Goal: Task Accomplishment & Management: Manage account settings

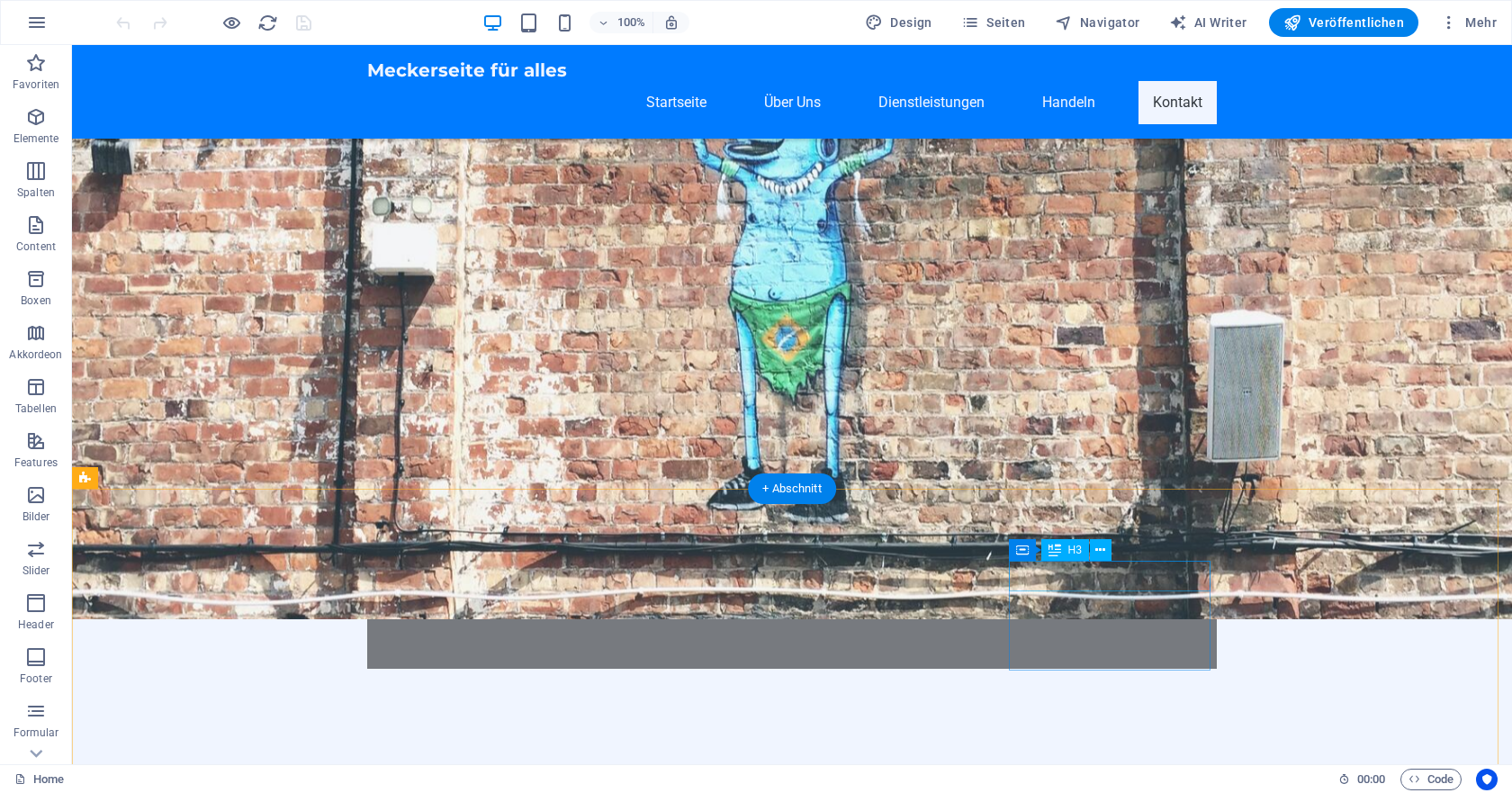
scroll to position [1730, 0]
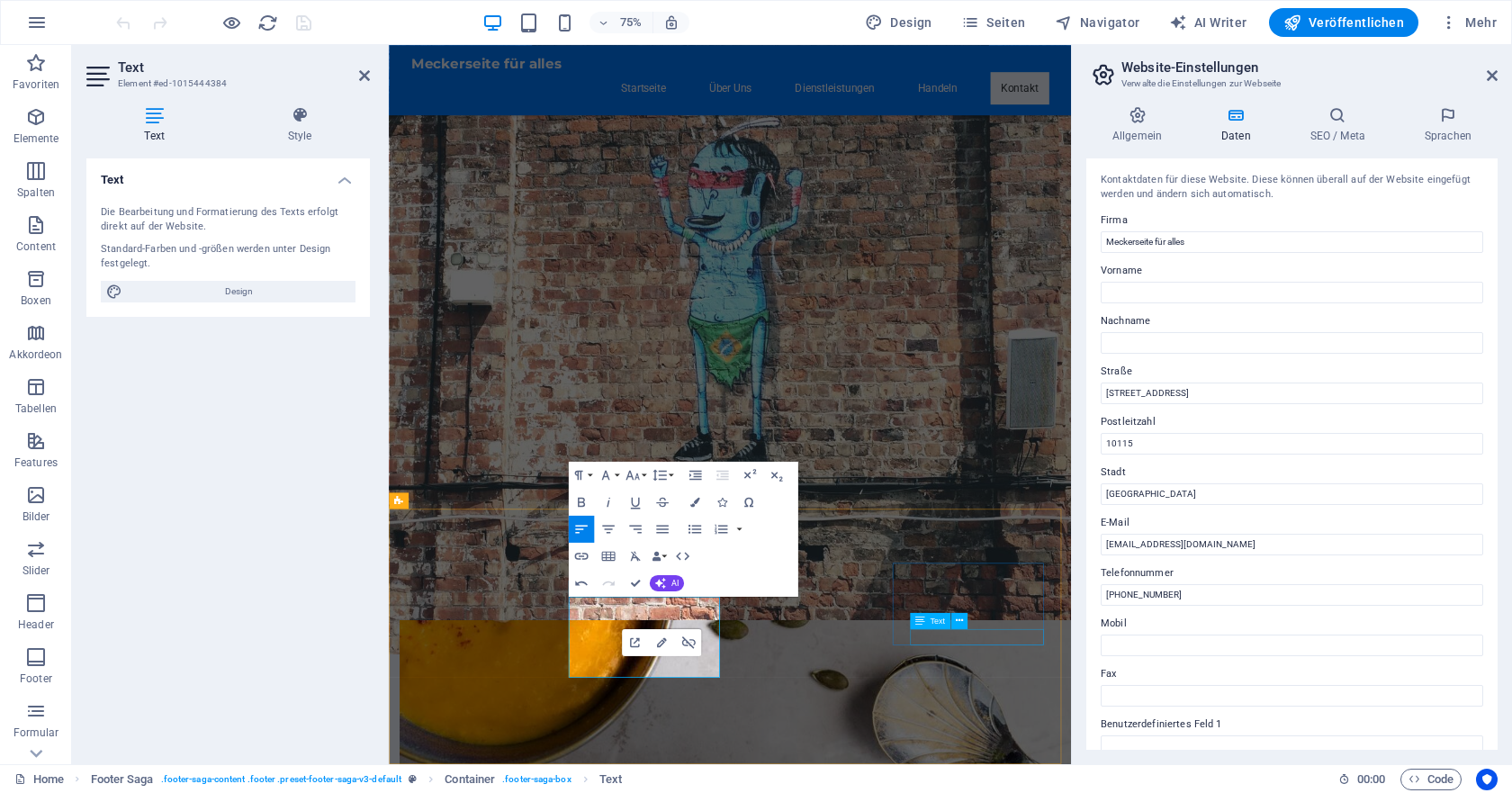
scroll to position [1490, 0]
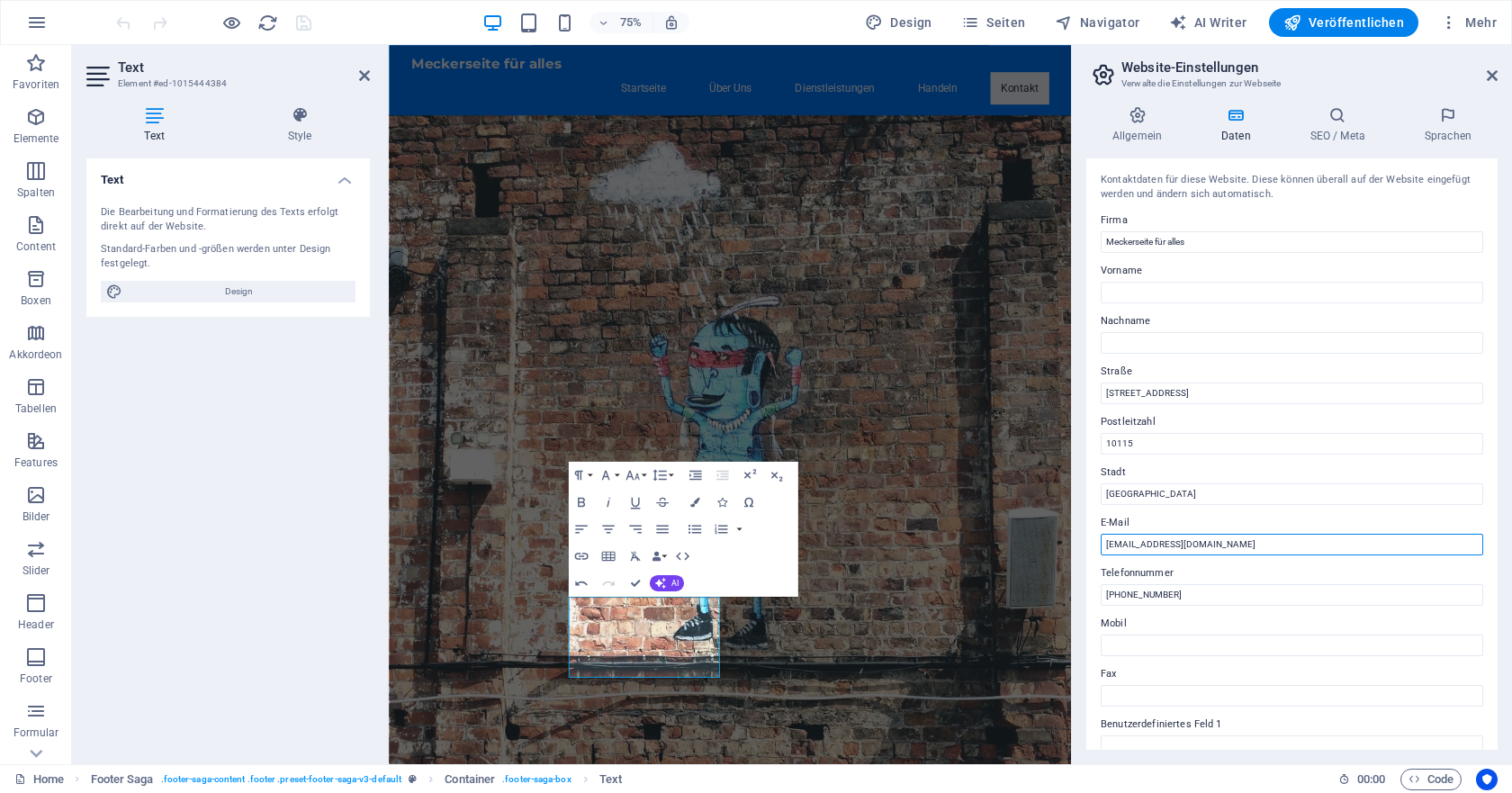
click at [1271, 543] on input "[EMAIL_ADDRESS][DOMAIN_NAME]" at bounding box center [1292, 544] width 382 height 22
type input "i"
type input "[EMAIL_ADDRESS][DOMAIN_NAME]"
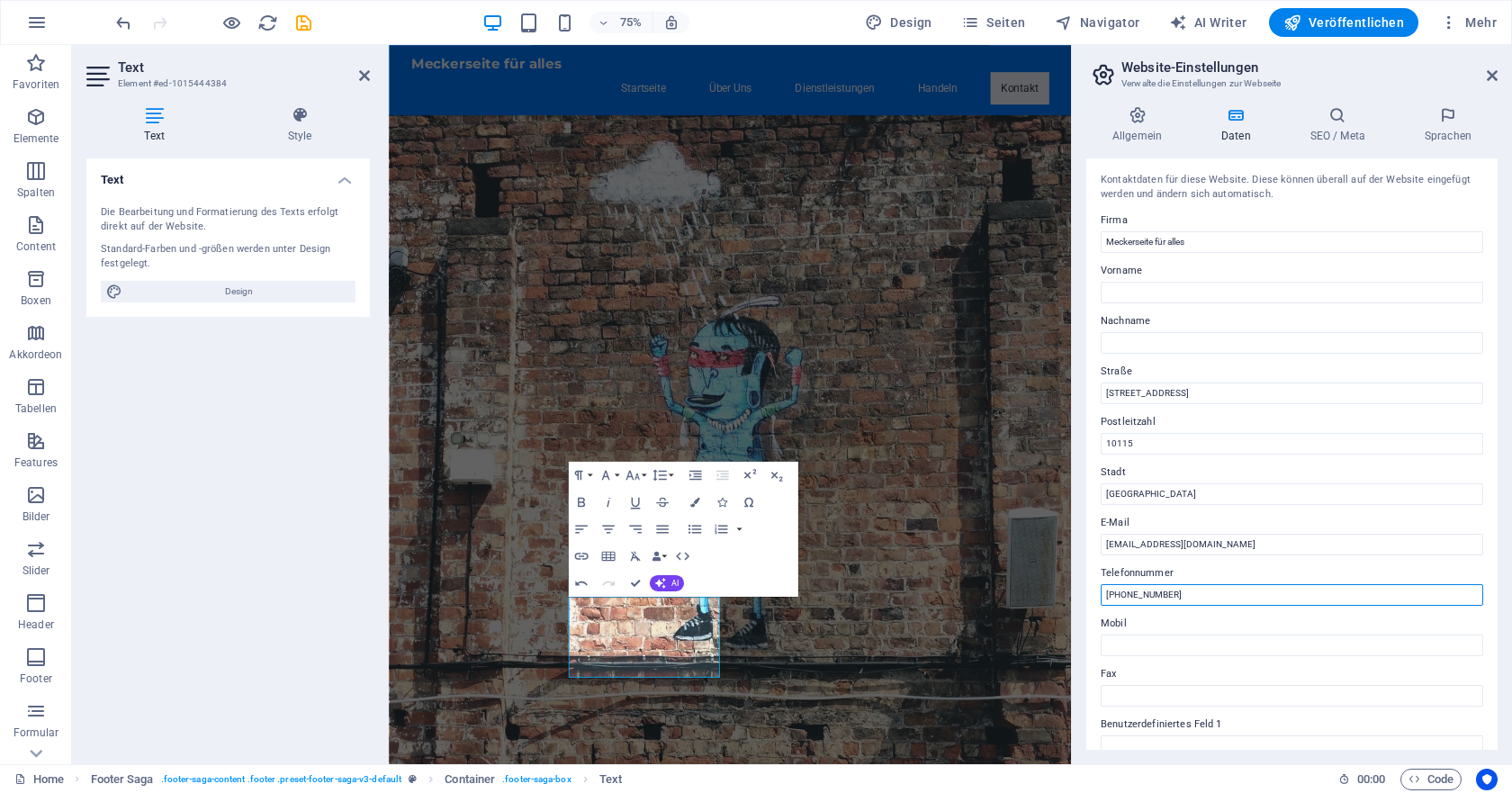
click at [1242, 592] on input "[PHONE_NUMBER]" at bounding box center [1292, 594] width 382 height 22
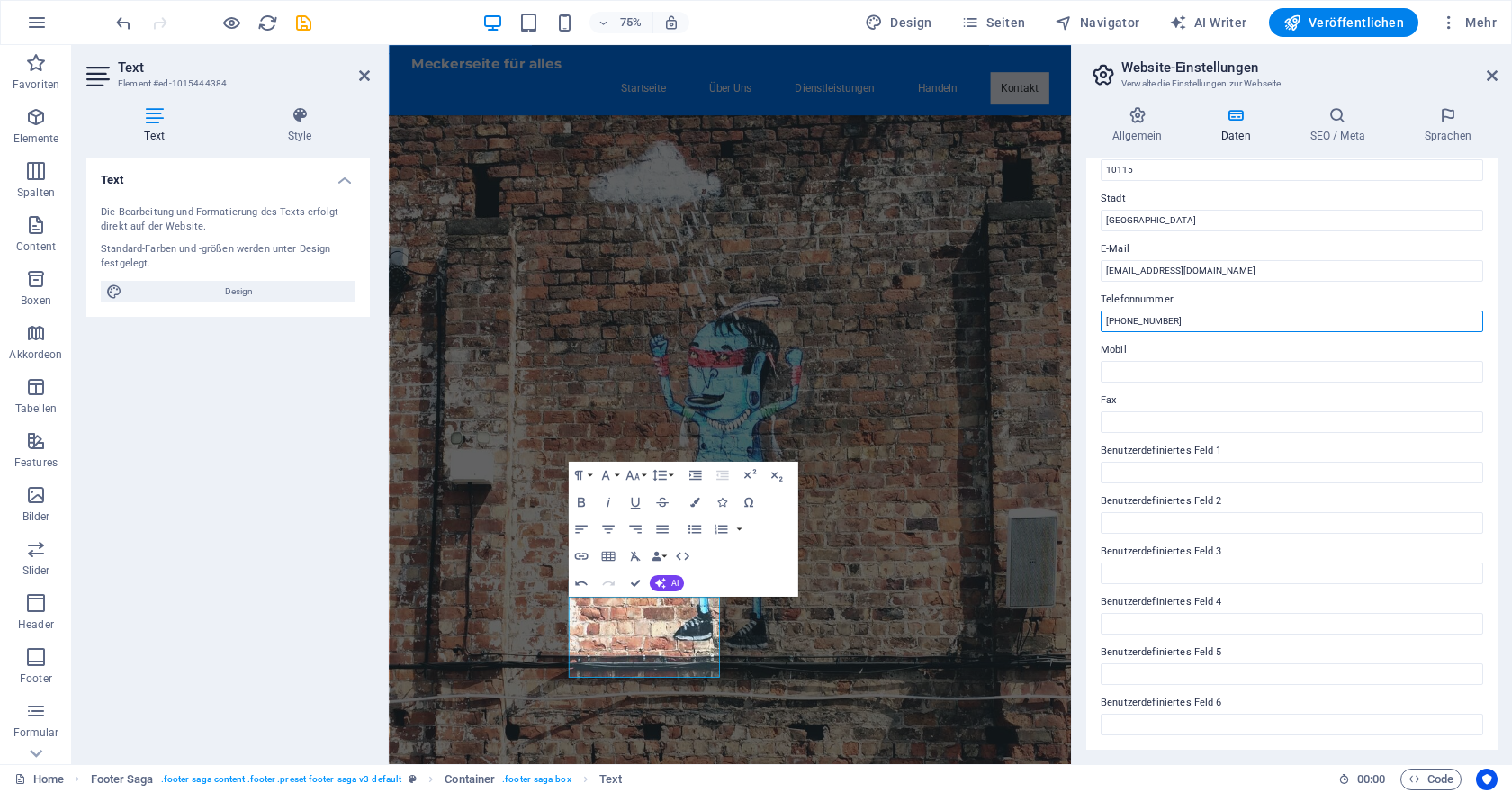
scroll to position [0, 0]
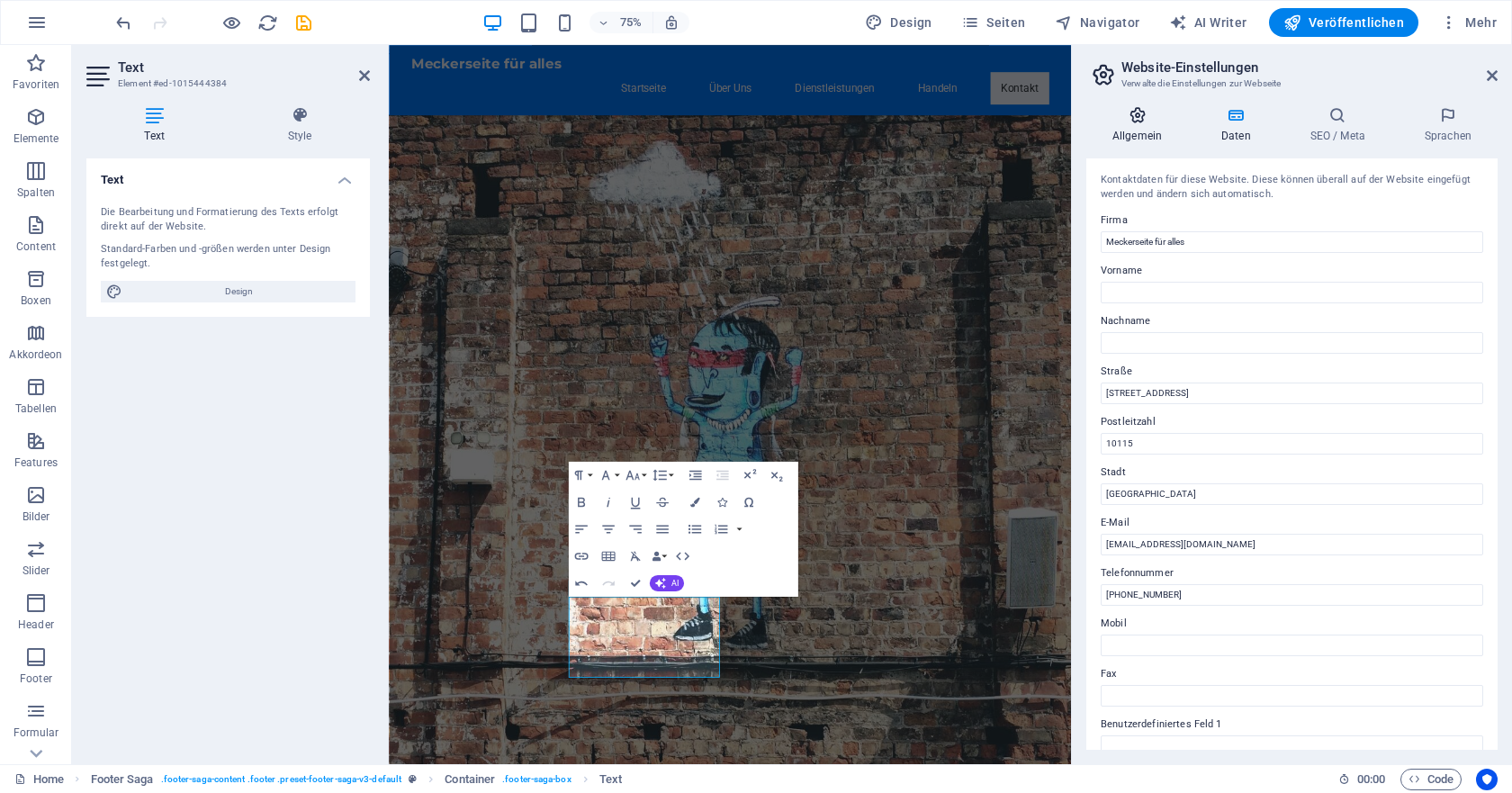
click at [1151, 127] on h4 "Allgemein" at bounding box center [1141, 125] width 109 height 38
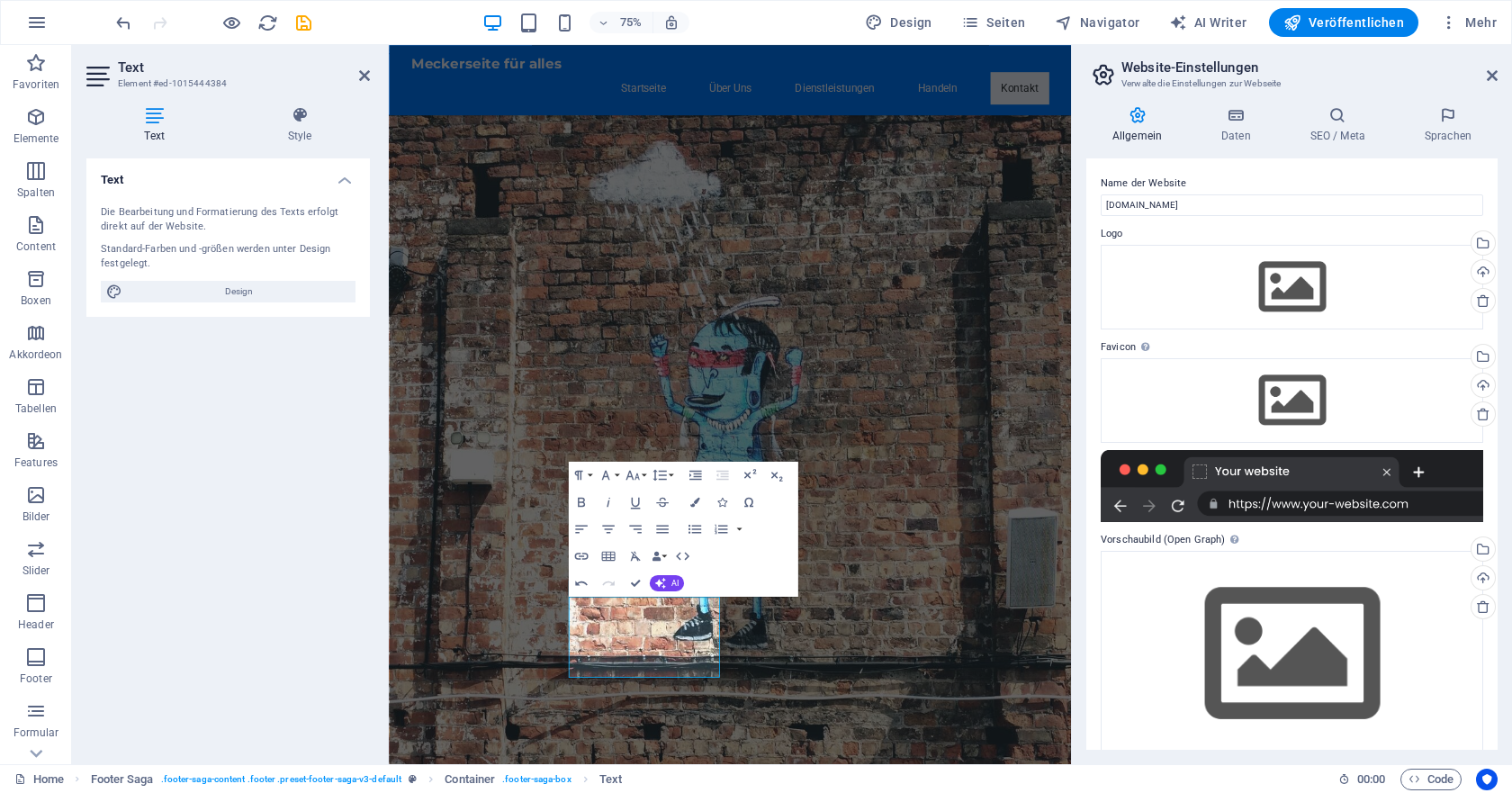
click at [1406, 496] on div at bounding box center [1292, 485] width 382 height 72
click at [1405, 497] on div at bounding box center [1292, 485] width 382 height 72
click at [1404, 499] on div at bounding box center [1292, 485] width 382 height 72
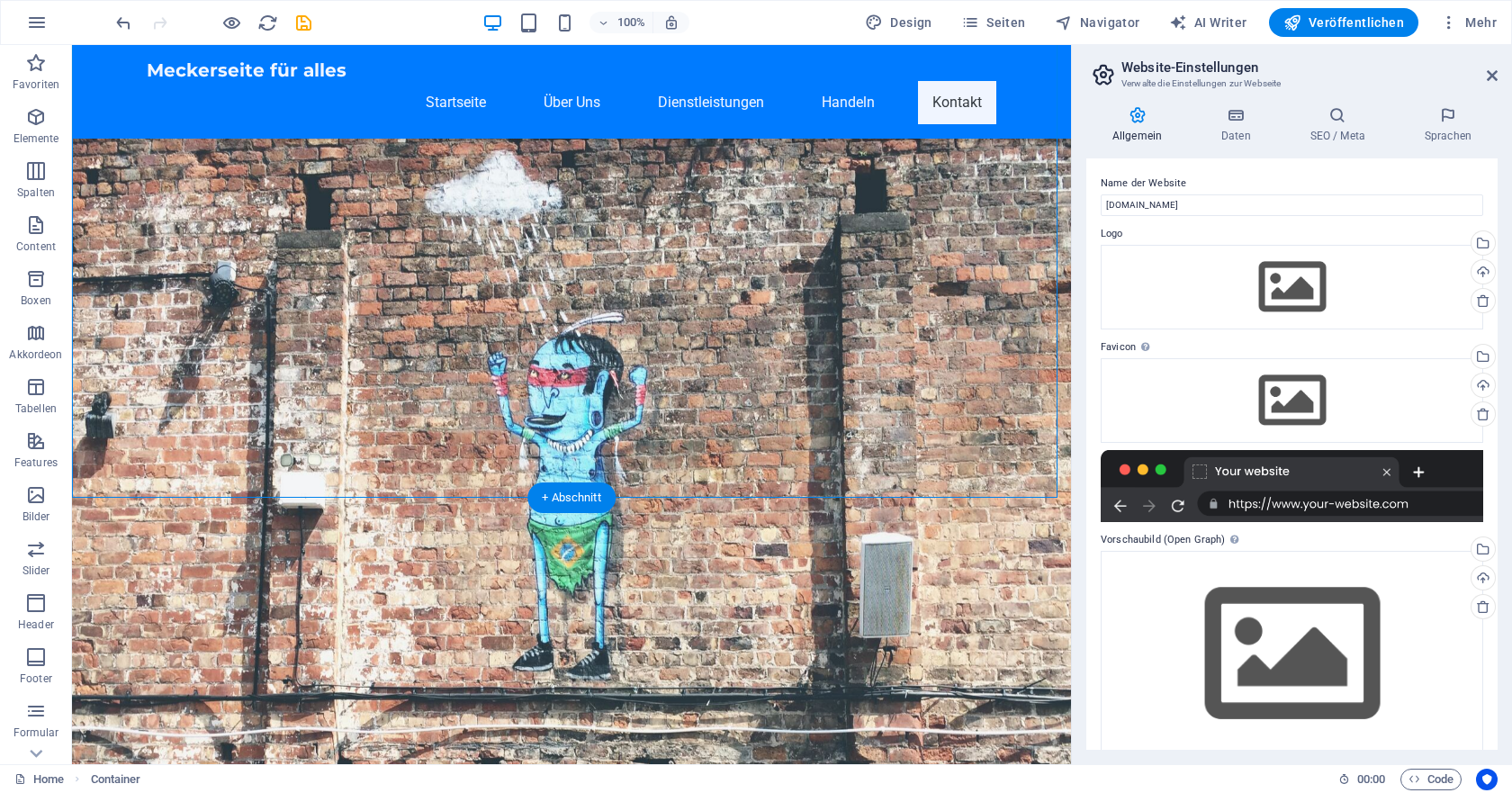
scroll to position [1730, 0]
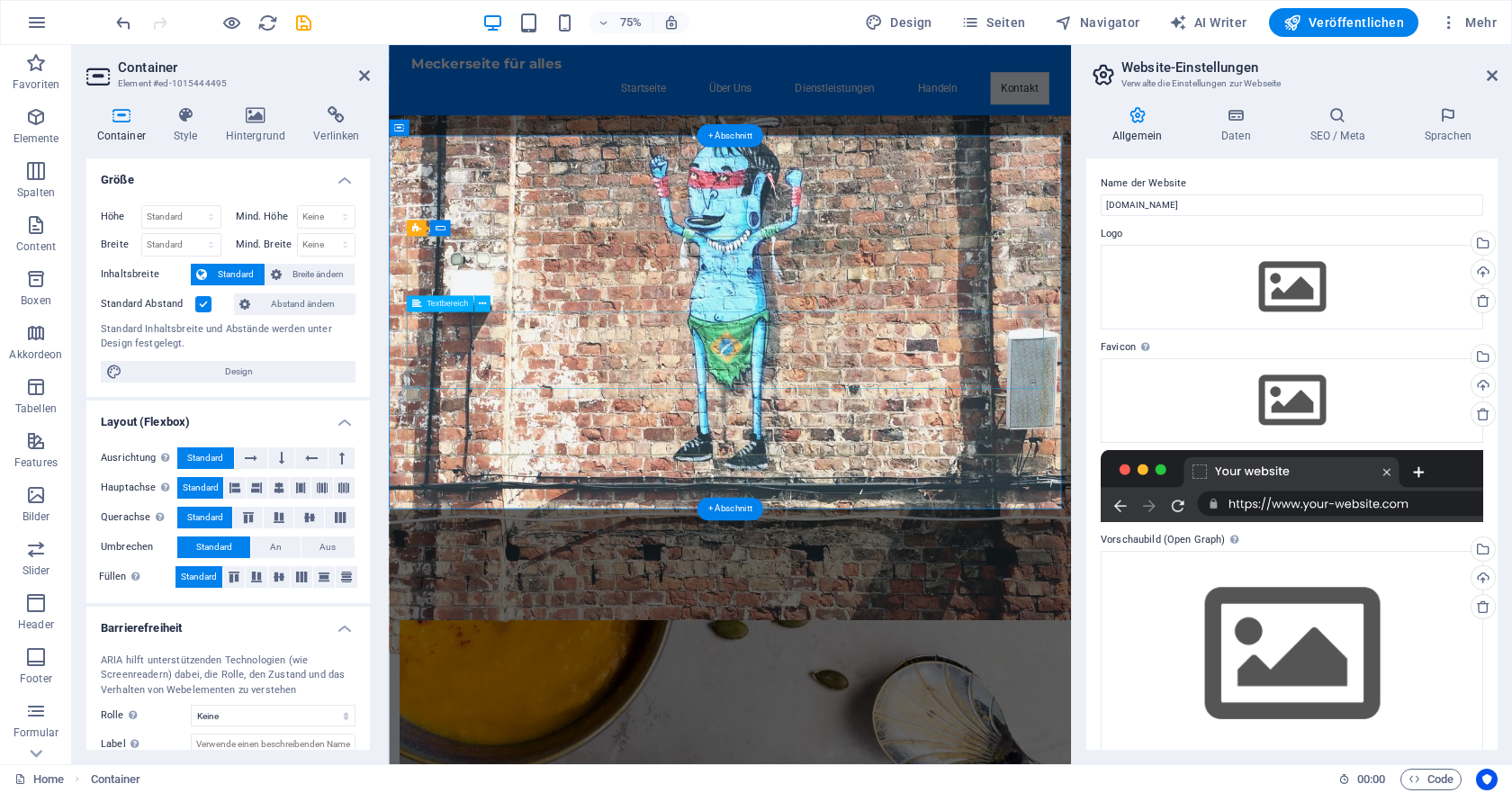
scroll to position [1490, 0]
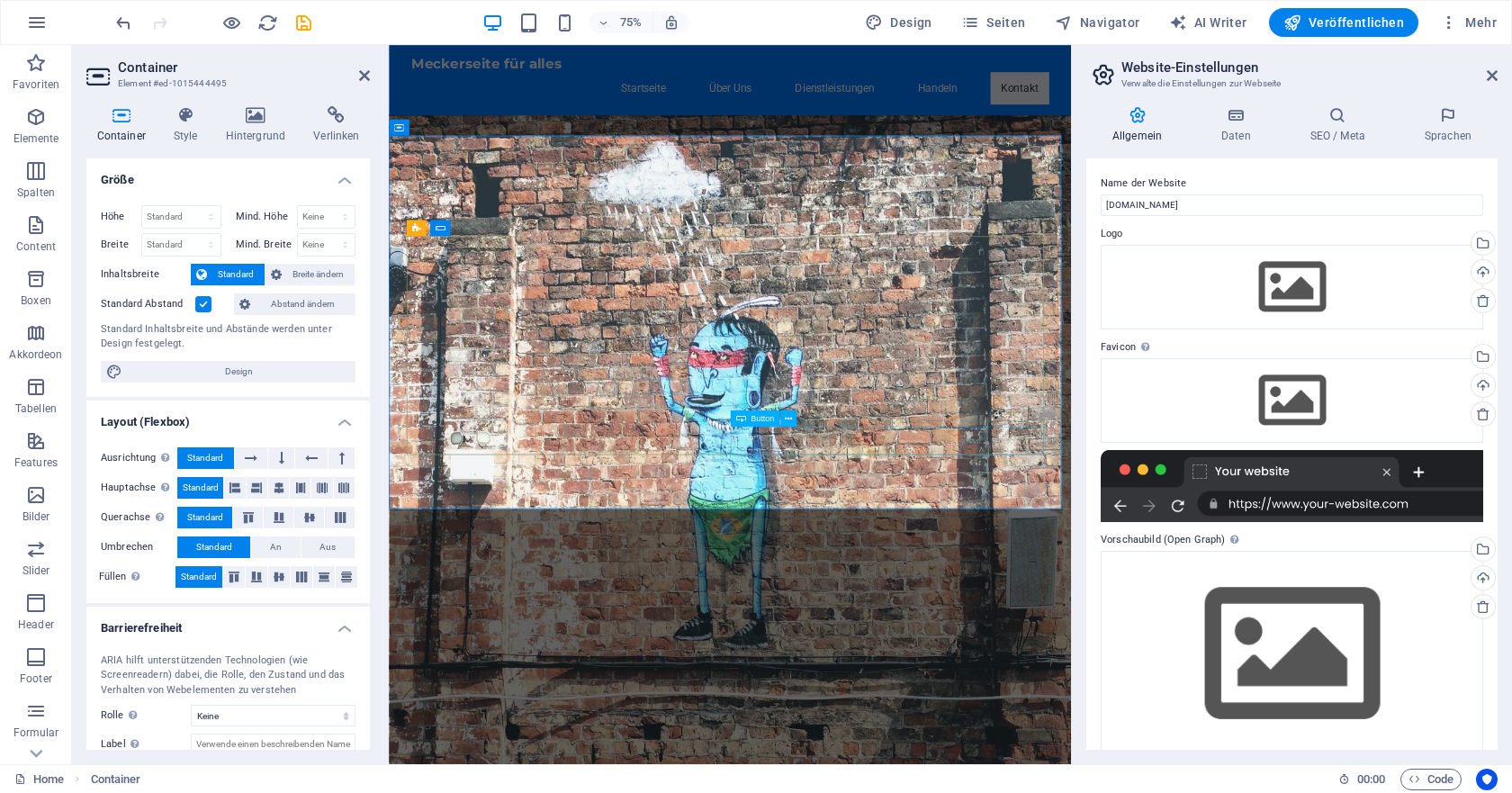
click at [756, 418] on span "Button" at bounding box center [762, 418] width 23 height 8
click at [787, 414] on icon at bounding box center [788, 418] width 8 height 14
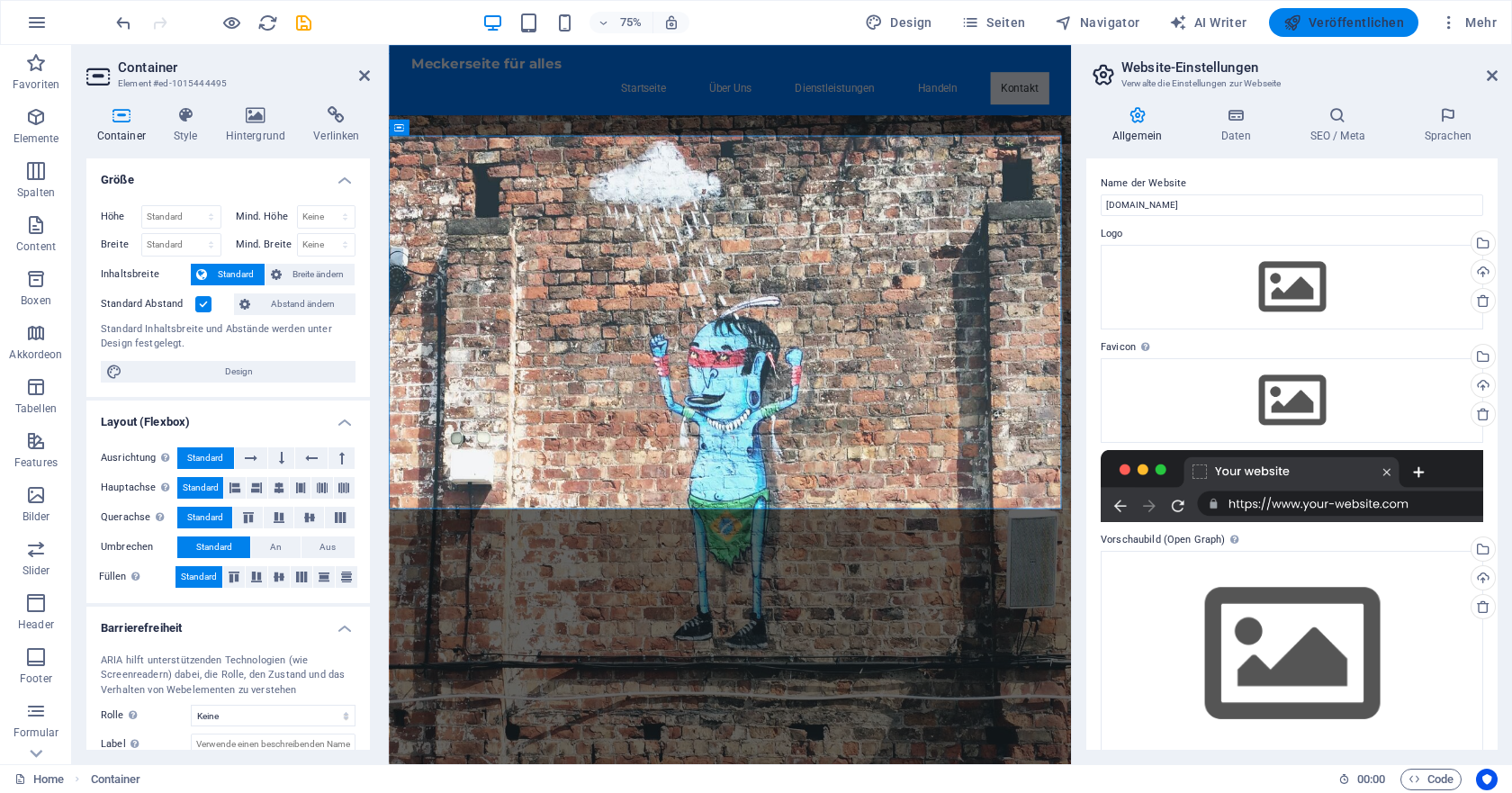
click at [1346, 17] on span "Veröffentlichen" at bounding box center [1344, 22] width 120 height 18
checkbox input "false"
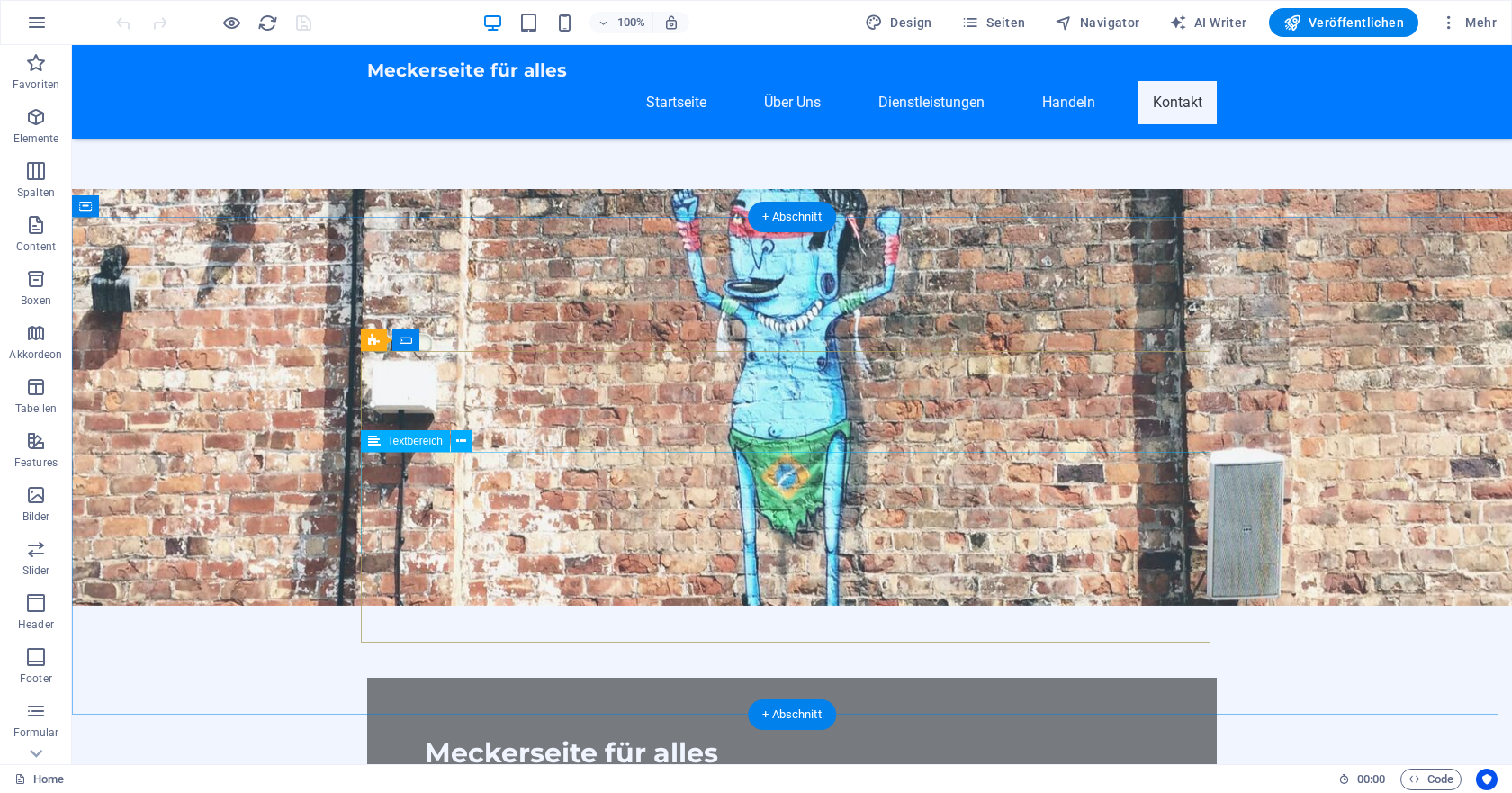
scroll to position [1559, 0]
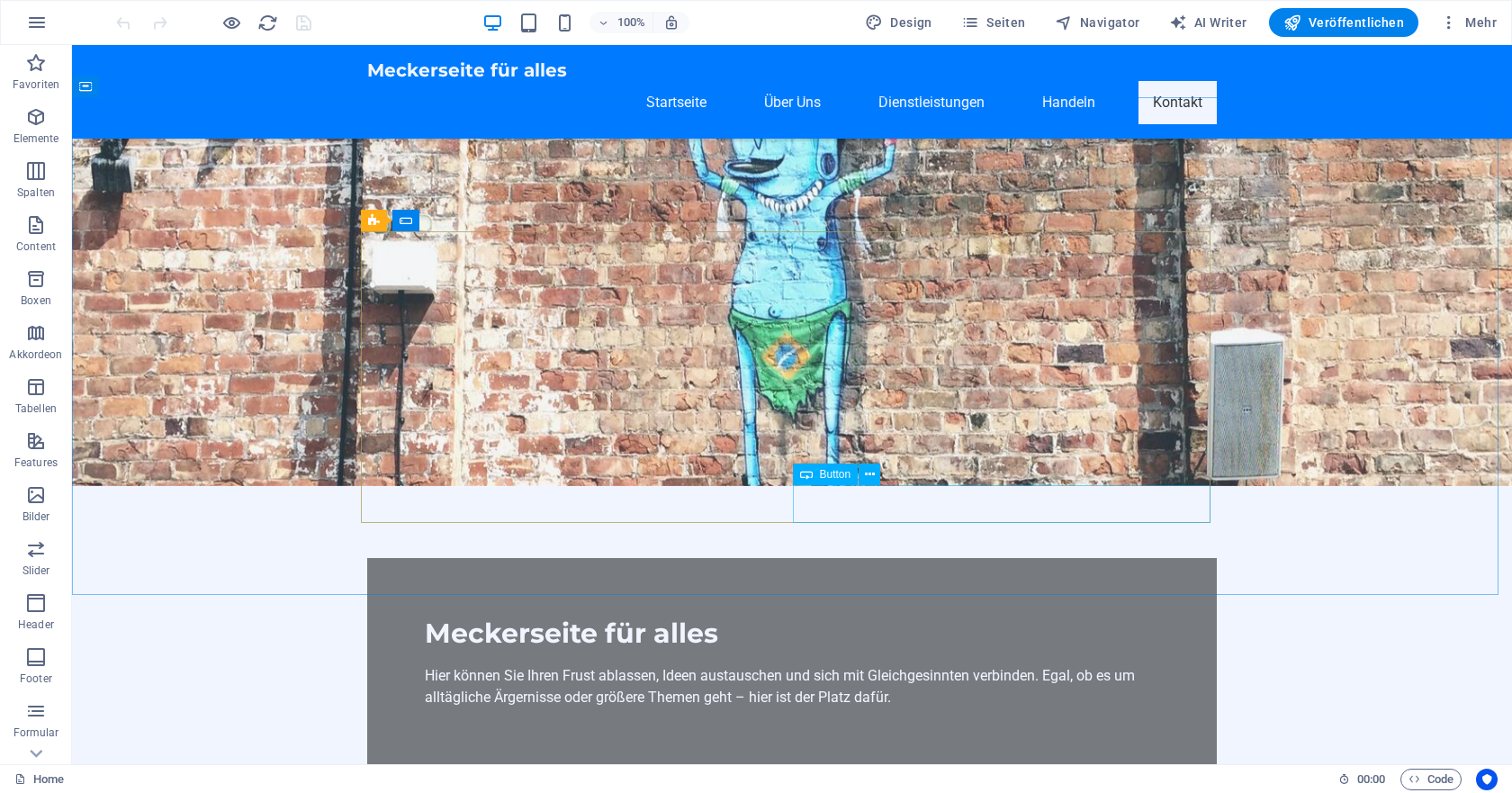
click at [815, 471] on div "Button" at bounding box center [826, 474] width 66 height 22
click at [868, 474] on icon at bounding box center [870, 475] width 10 height 19
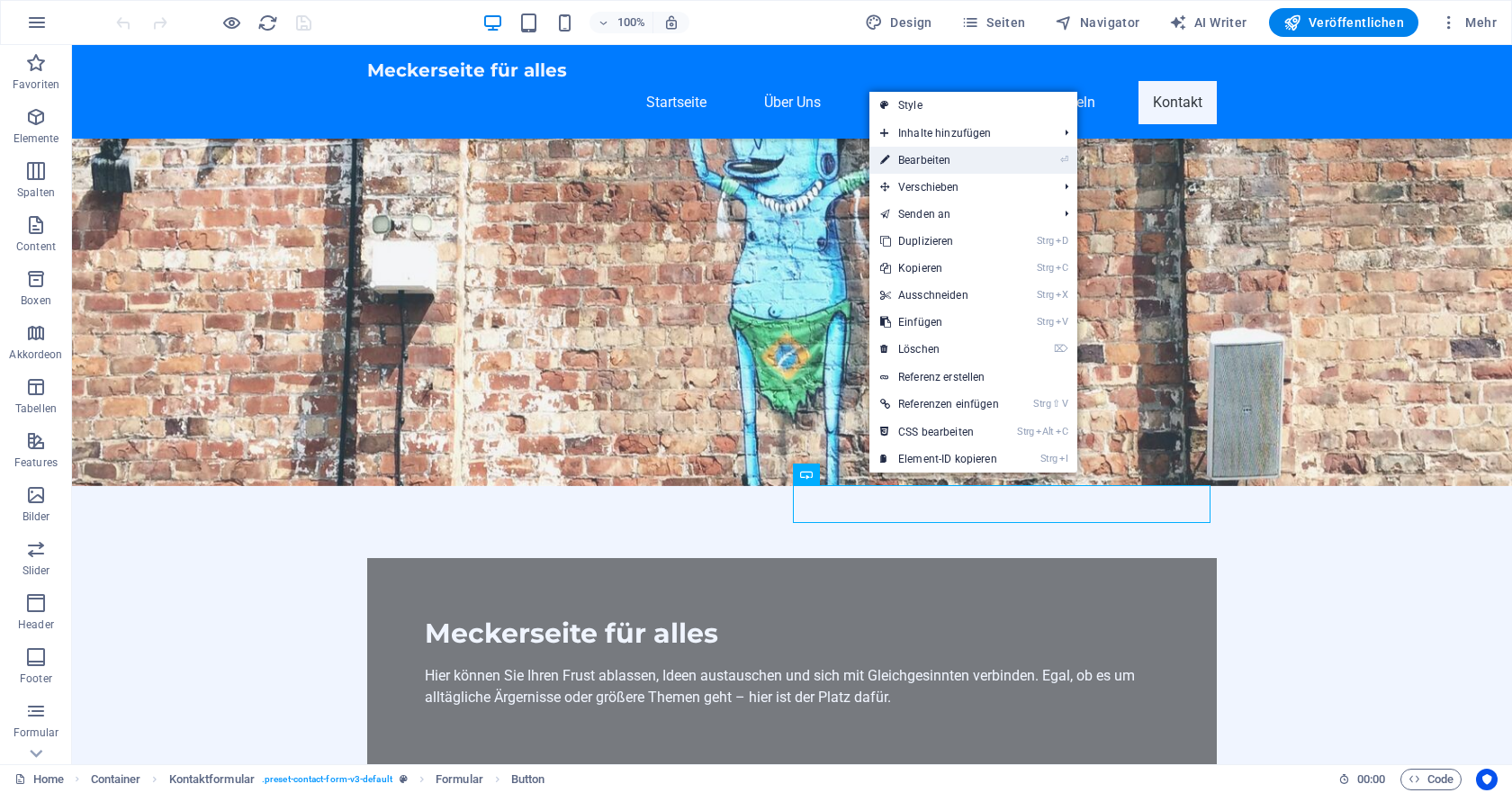
click at [947, 162] on link "⏎ Bearbeiten" at bounding box center [940, 160] width 140 height 27
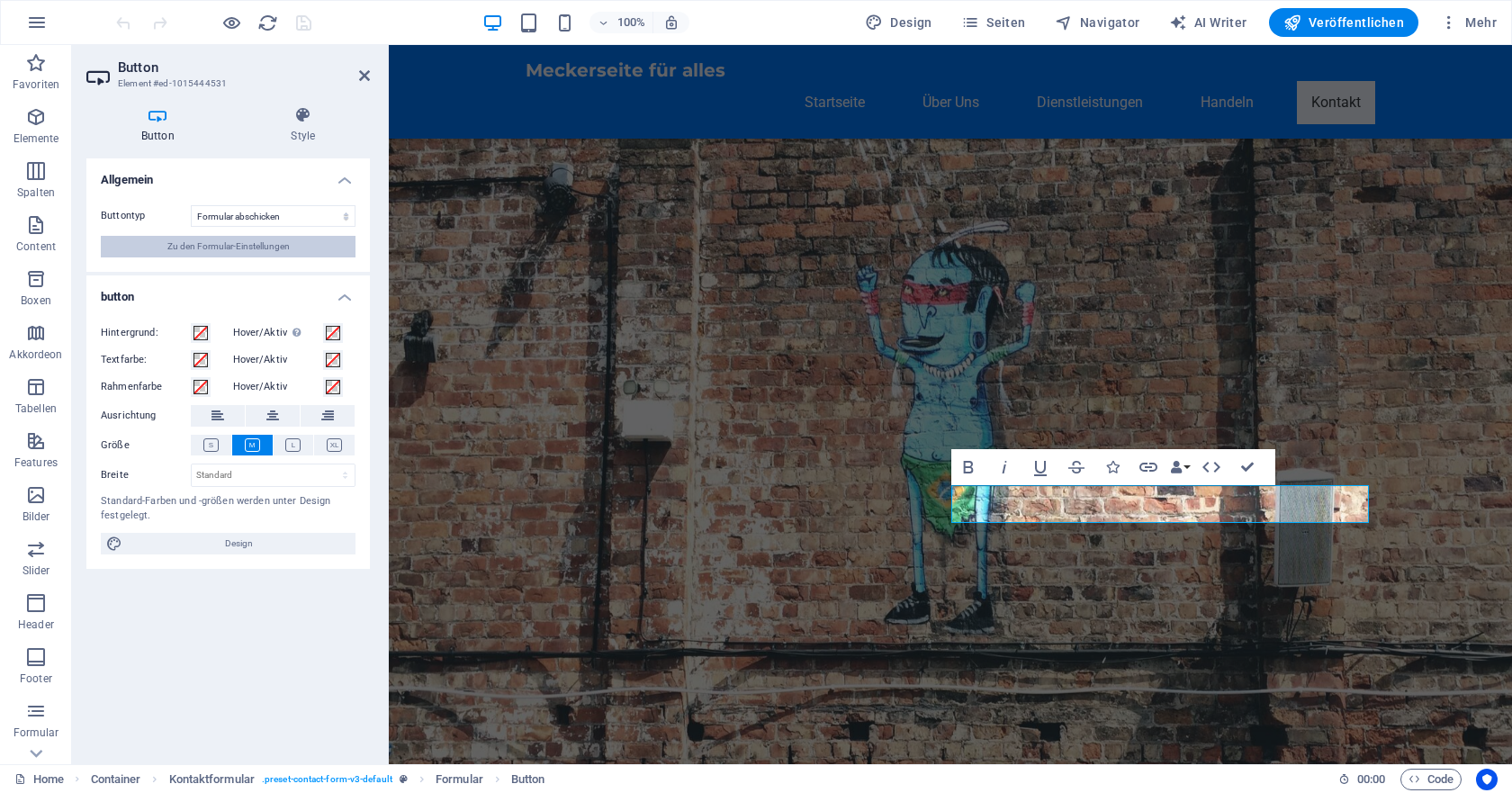
click at [239, 245] on span "Zu den Formular-Einstellungen" at bounding box center [228, 246] width 122 height 22
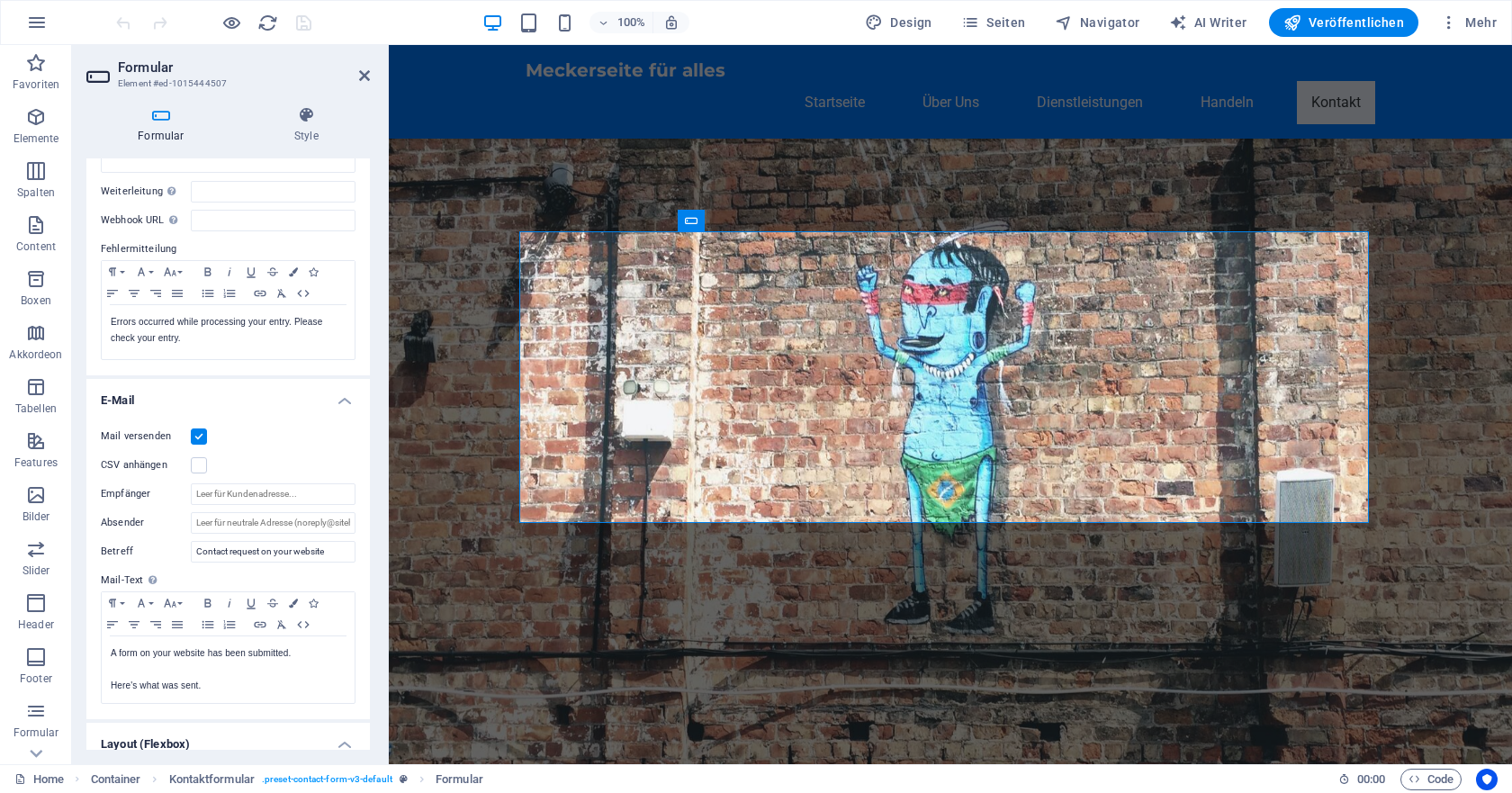
scroll to position [360, 0]
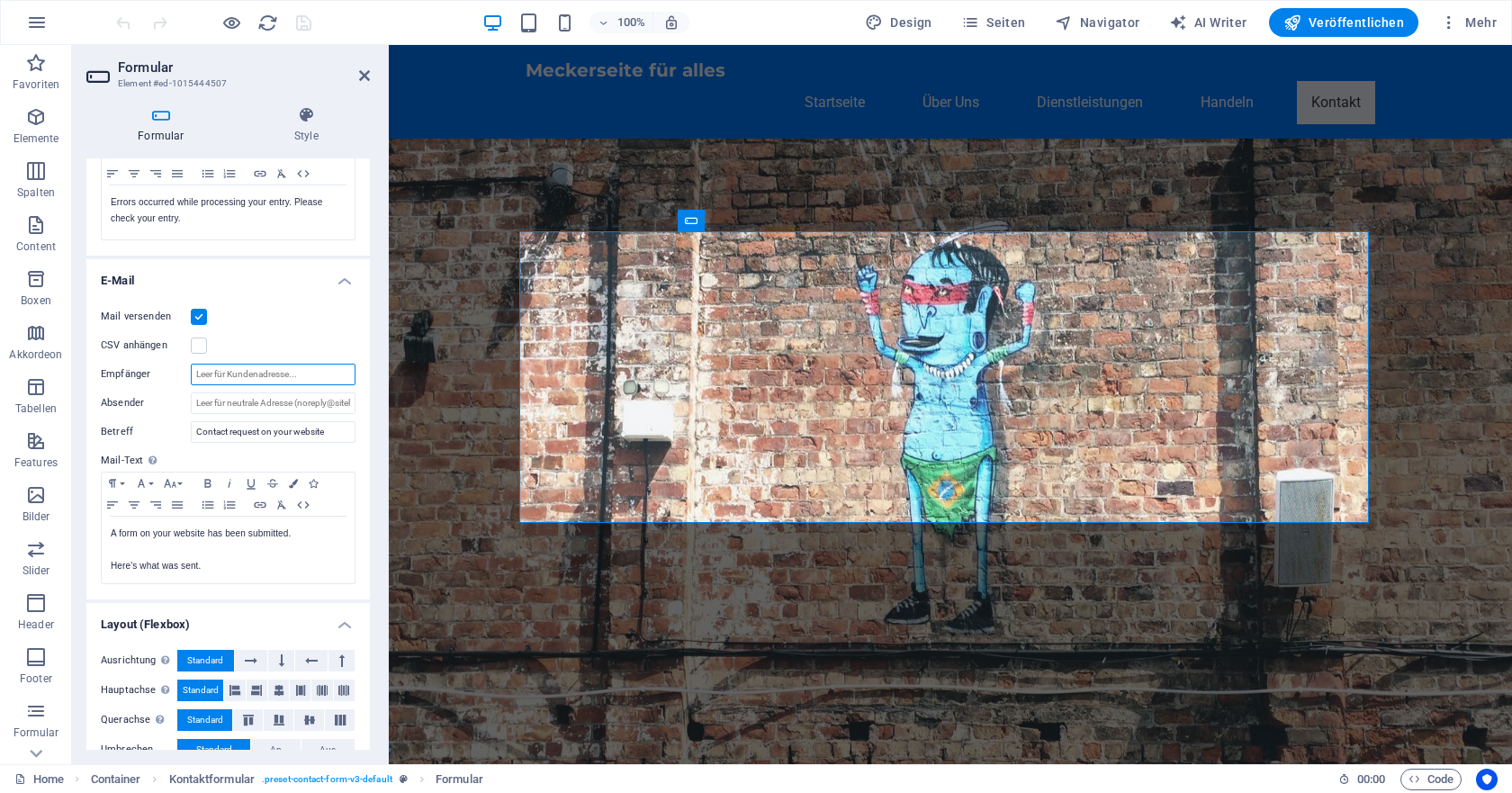
click at [291, 374] on input "Empfänger" at bounding box center [273, 374] width 164 height 22
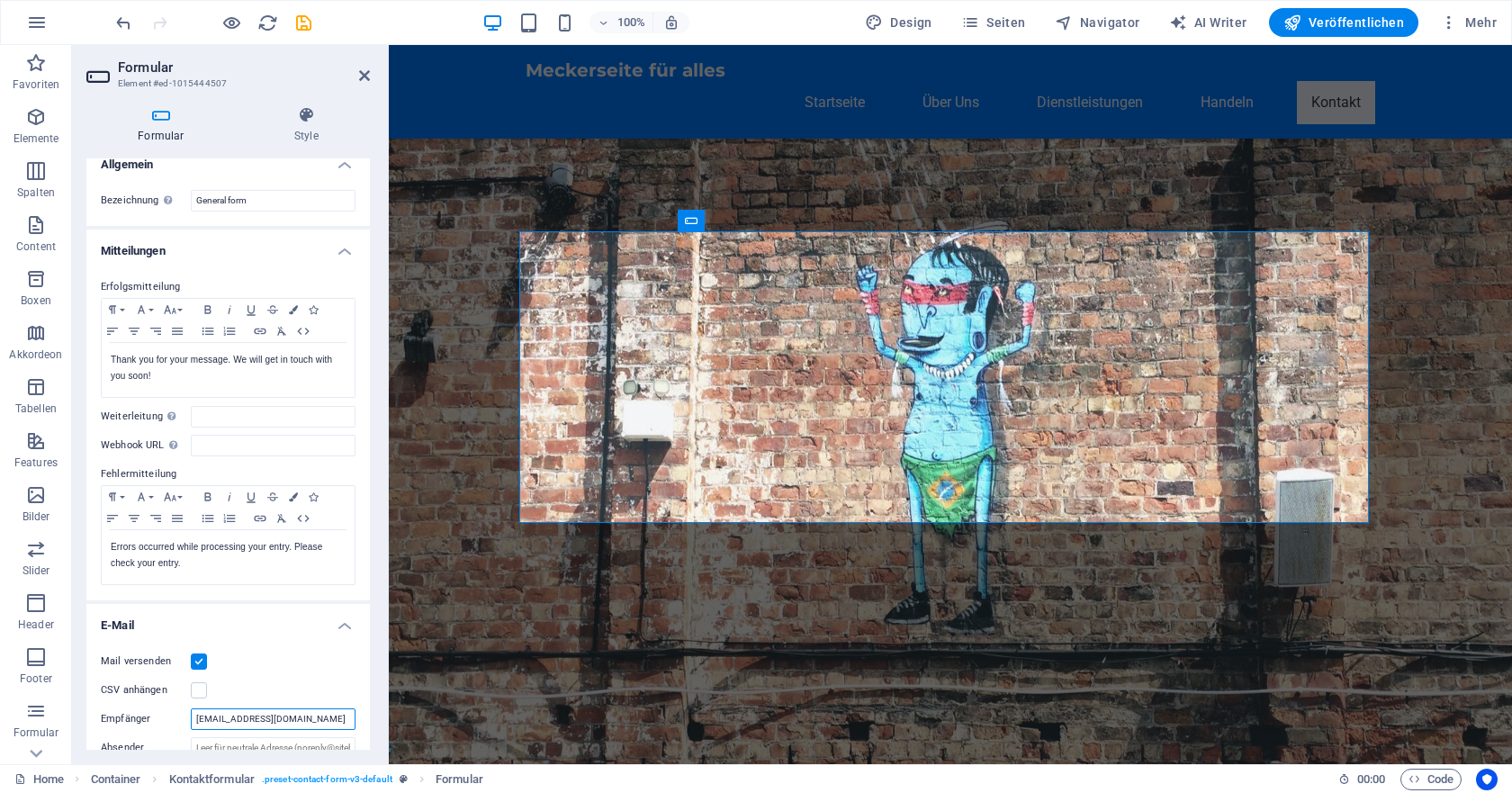
scroll to position [0, 0]
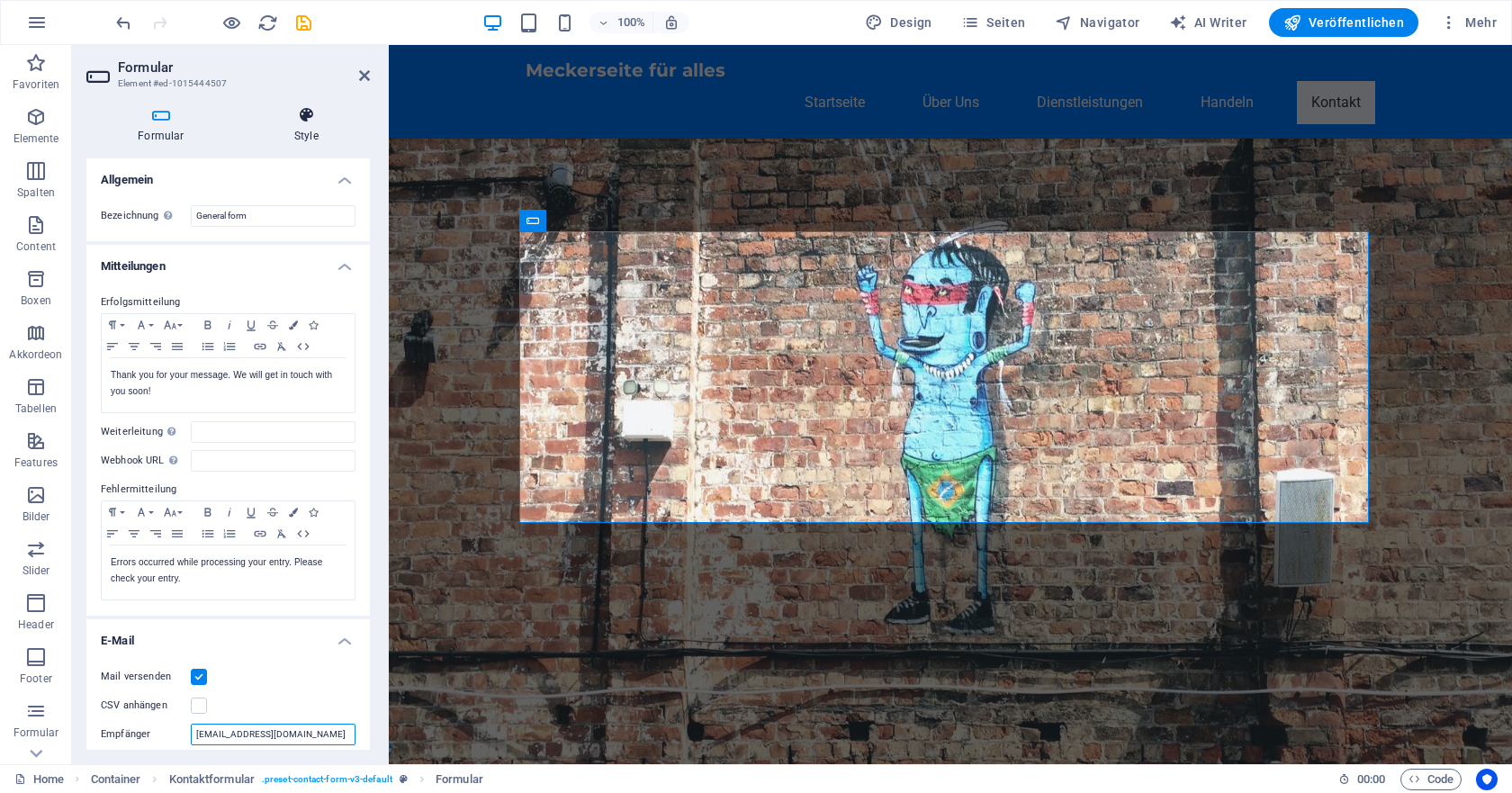
type input "[EMAIL_ADDRESS][DOMAIN_NAME]"
click at [306, 123] on icon at bounding box center [306, 115] width 127 height 18
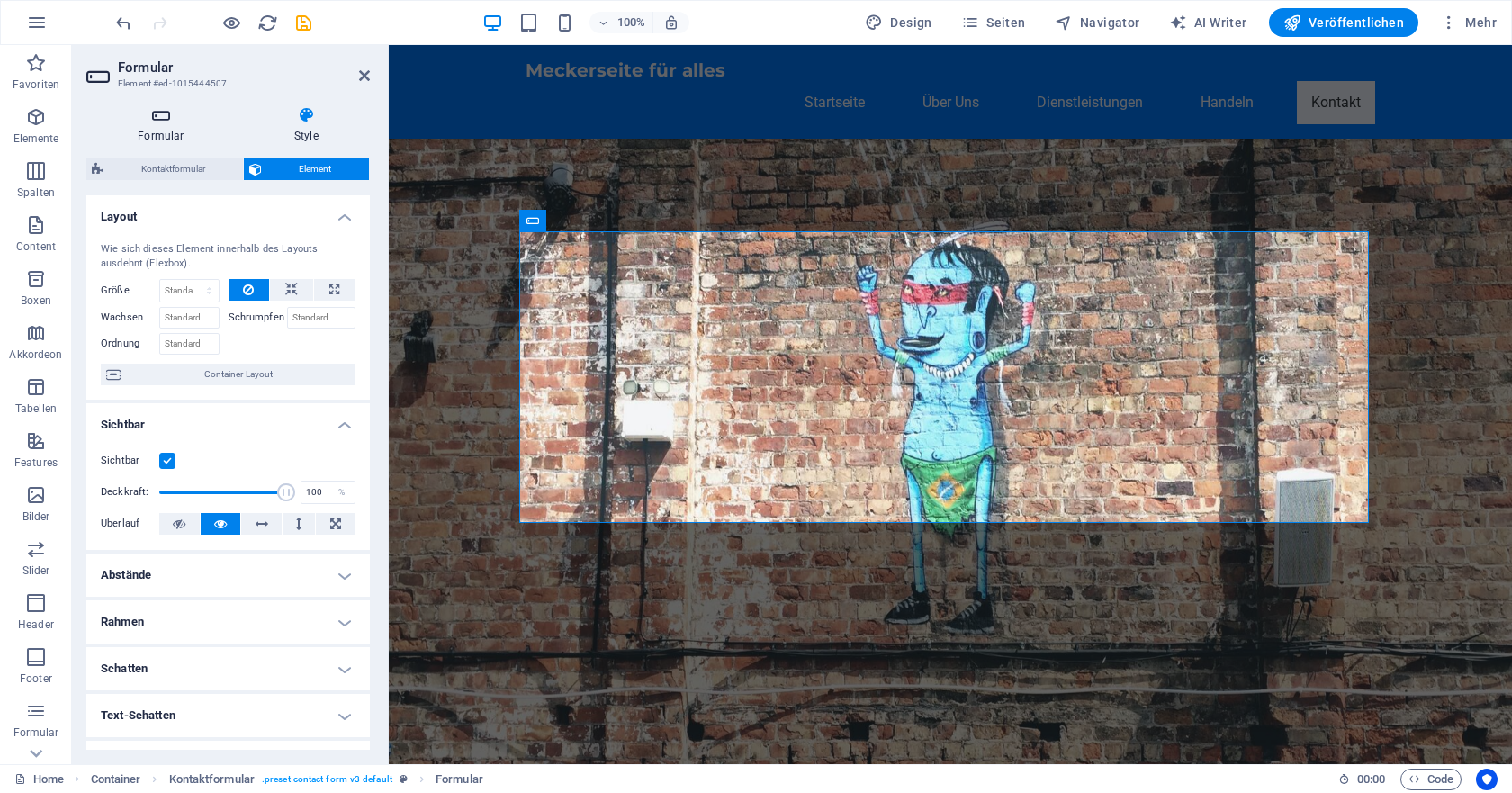
click at [171, 116] on icon at bounding box center [161, 115] width 149 height 18
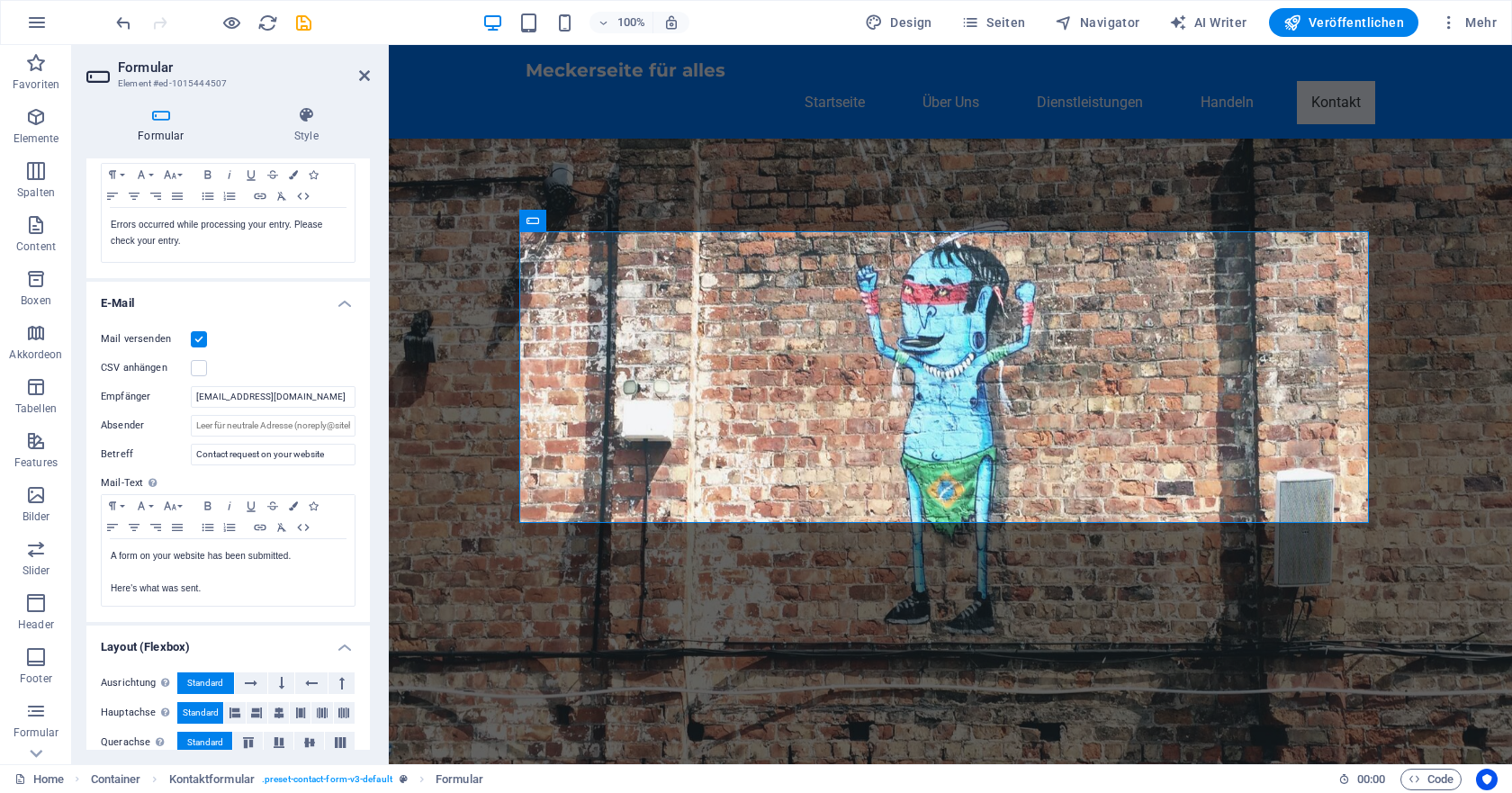
scroll to position [416, 0]
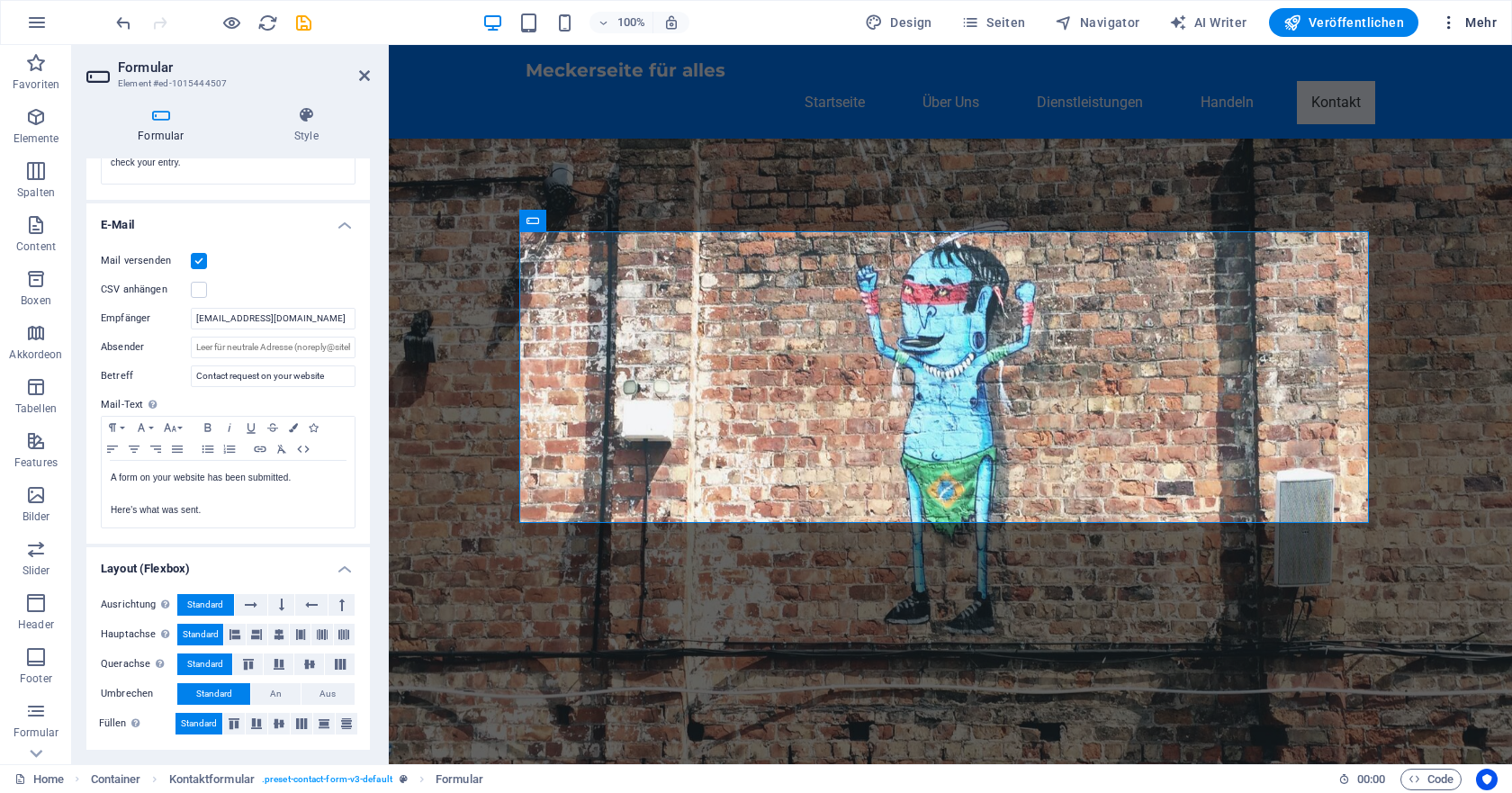
click at [1480, 23] on span "Mehr" at bounding box center [1468, 22] width 56 height 18
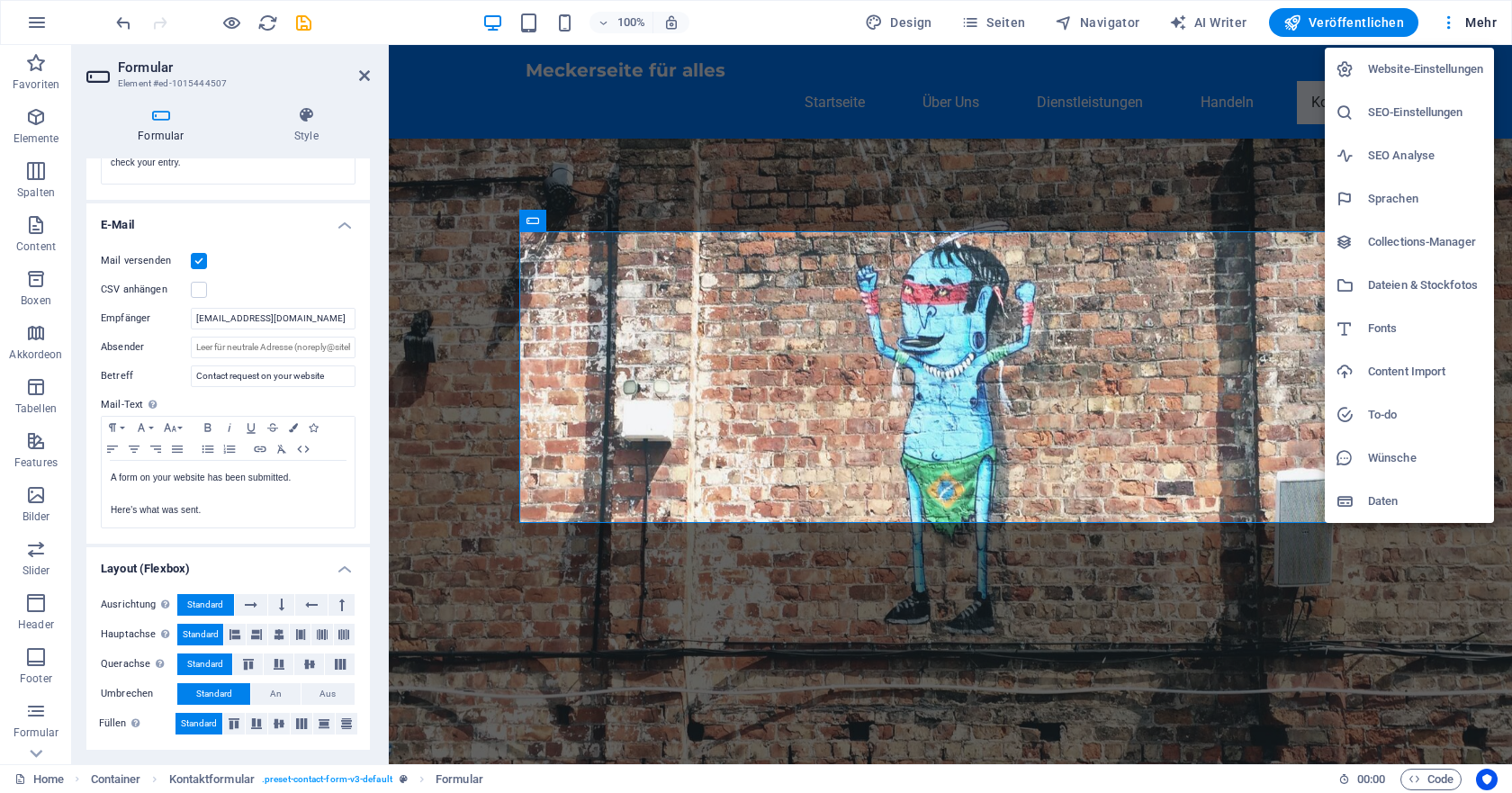
click at [1480, 22] on div at bounding box center [756, 396] width 1512 height 793
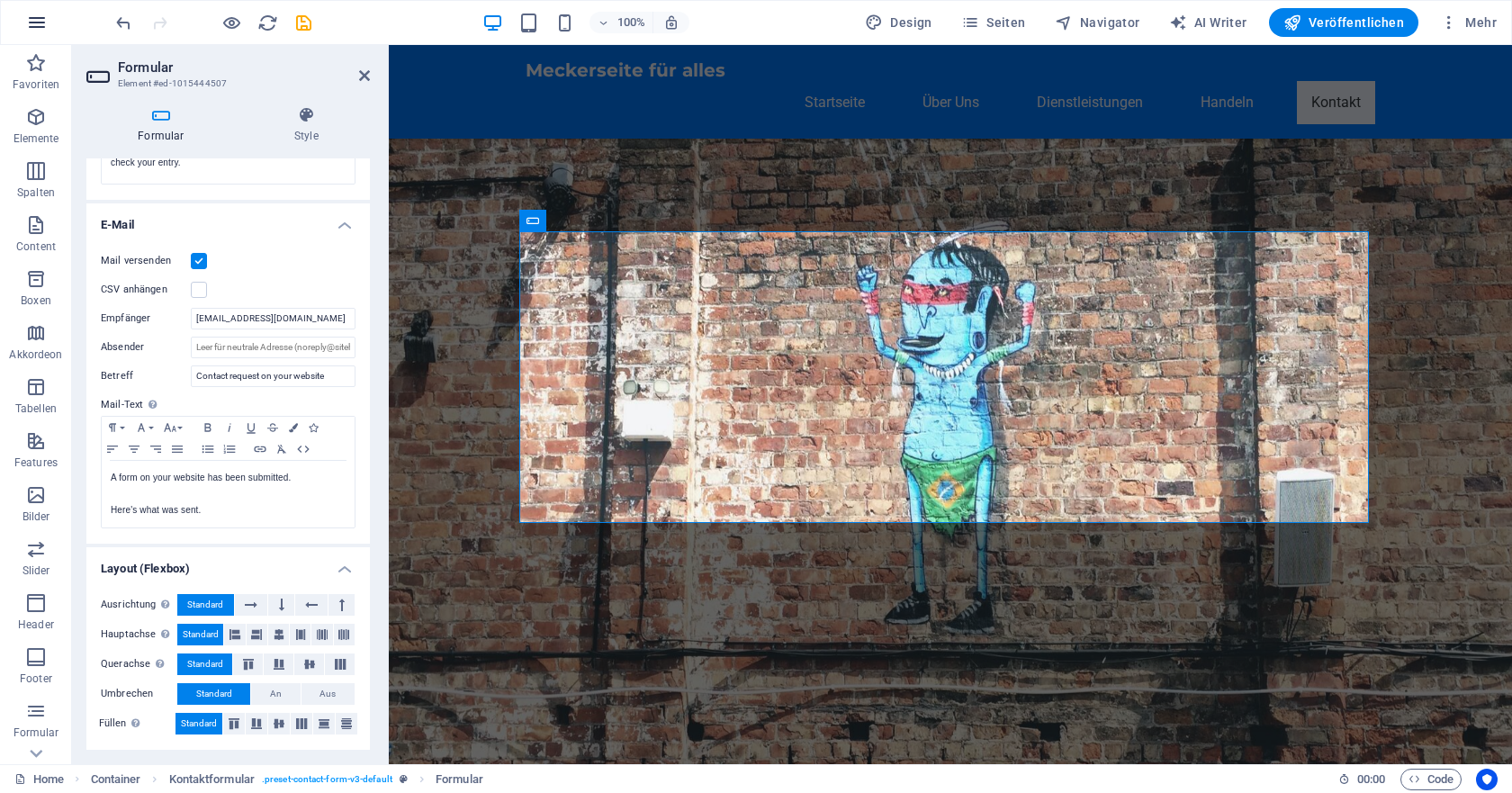
click at [37, 19] on icon "button" at bounding box center [36, 22] width 22 height 22
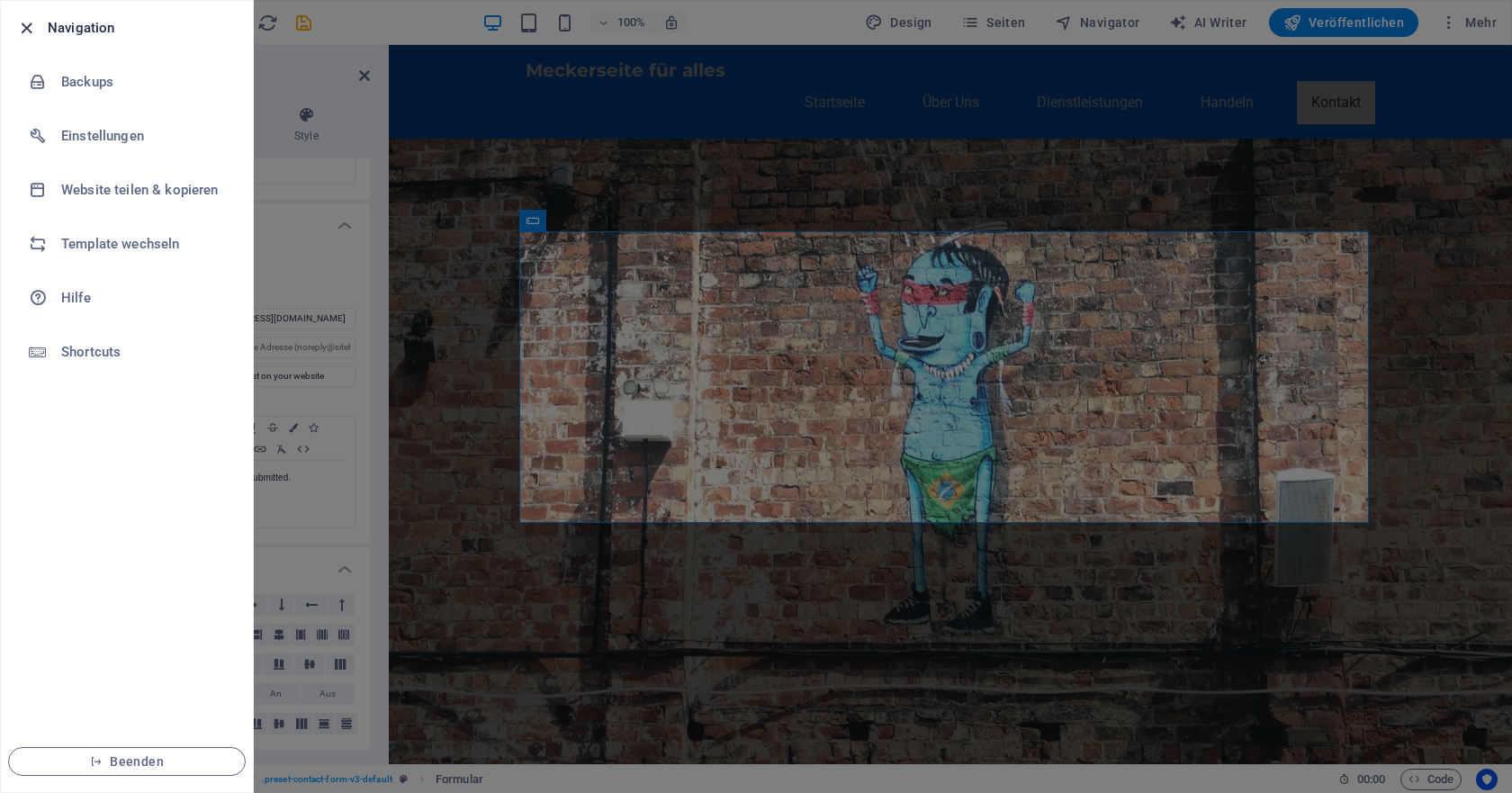
click at [28, 25] on icon "button" at bounding box center [27, 29] width 21 height 21
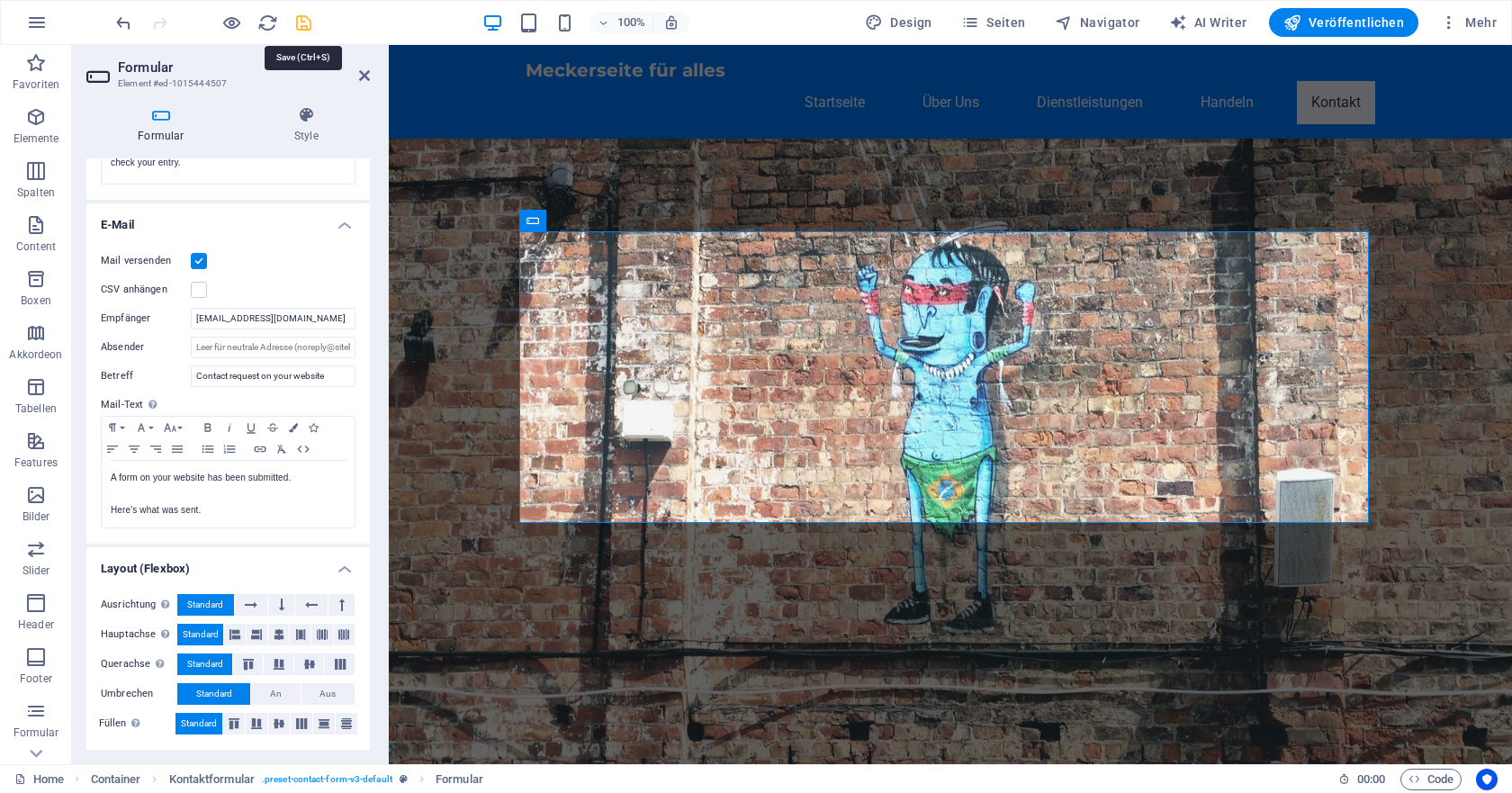
click at [307, 21] on icon "save" at bounding box center [304, 23] width 21 height 21
checkbox input "false"
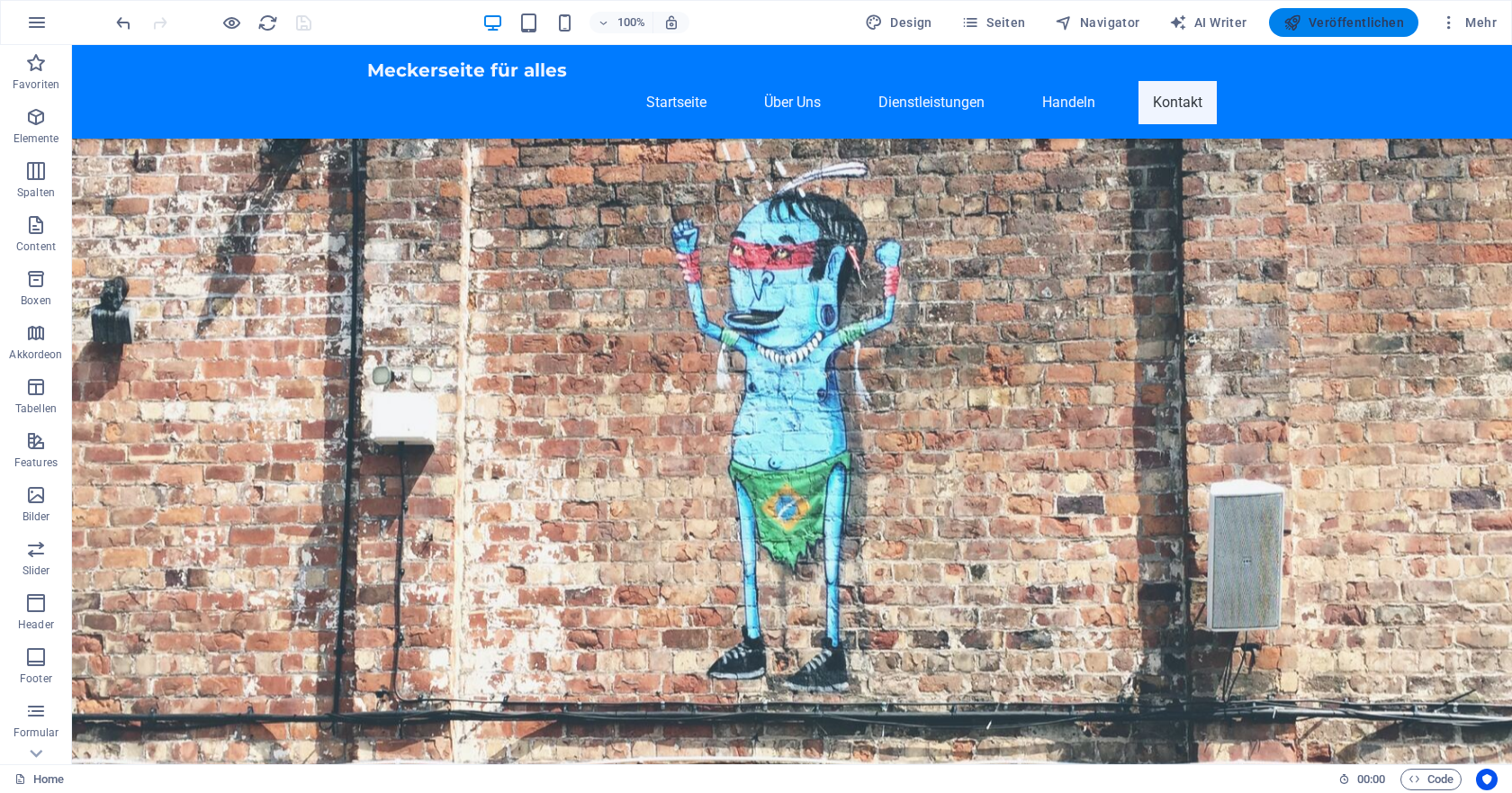
click at [1382, 17] on span "Veröffentlichen" at bounding box center [1344, 22] width 120 height 18
